Goal: Information Seeking & Learning: Understand process/instructions

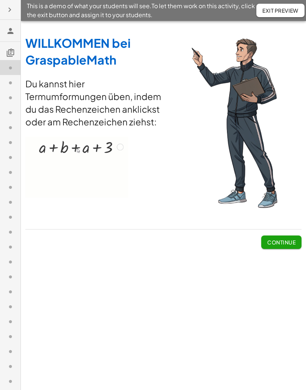
click at [282, 234] on span "Continue" at bounding box center [281, 239] width 40 height 19
click at [286, 236] on button "Continue" at bounding box center [281, 242] width 40 height 13
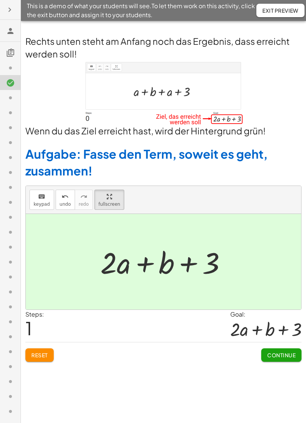
click at [278, 359] on button "Continue" at bounding box center [281, 354] width 40 height 13
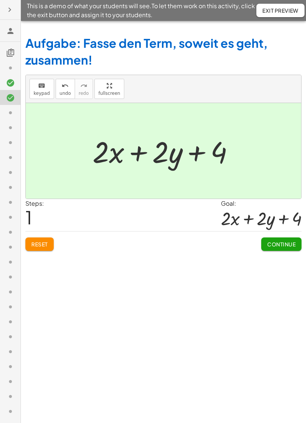
click at [295, 243] on span "Continue" at bounding box center [281, 244] width 28 height 7
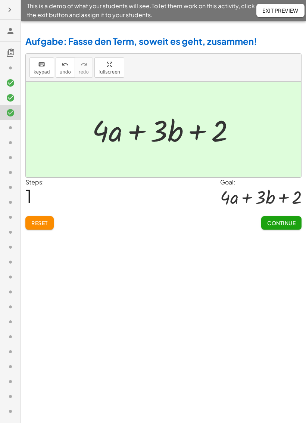
click at [292, 220] on span "Continue" at bounding box center [281, 223] width 28 height 7
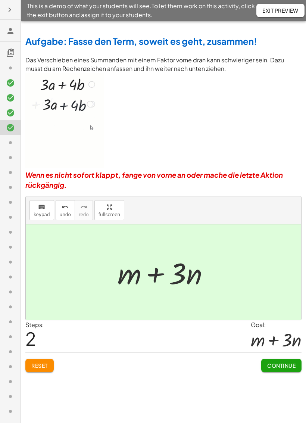
click at [279, 367] on span "Continue" at bounding box center [281, 365] width 28 height 7
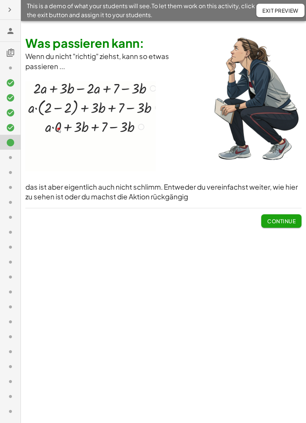
click at [277, 211] on span "Continue" at bounding box center [281, 217] width 40 height 19
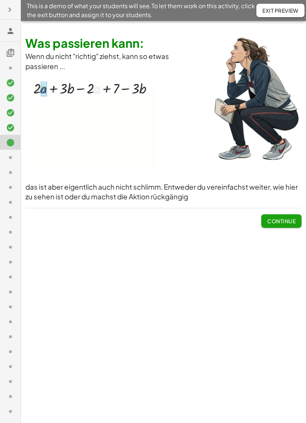
click at [278, 221] on span "Continue" at bounding box center [281, 221] width 28 height 7
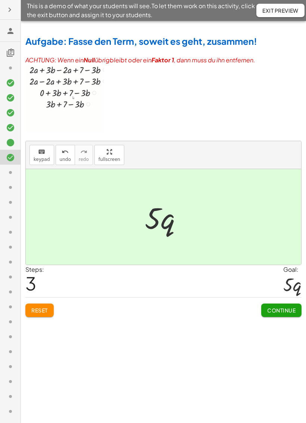
click at [289, 312] on span "Continue" at bounding box center [281, 310] width 28 height 7
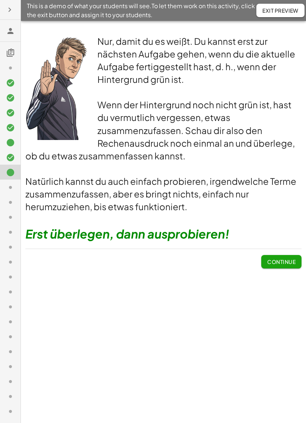
click at [282, 262] on span "Continue" at bounding box center [281, 261] width 28 height 7
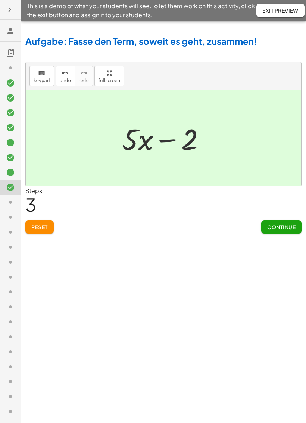
click at [283, 227] on span "Continue" at bounding box center [281, 227] width 28 height 7
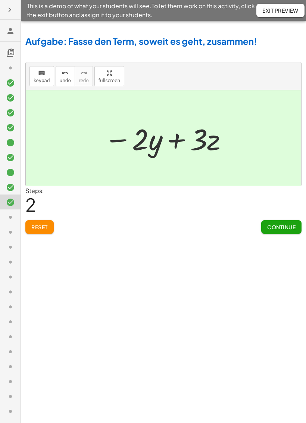
click at [292, 230] on span "Continue" at bounding box center [281, 227] width 28 height 7
